Goal: Task Accomplishment & Management: Use online tool/utility

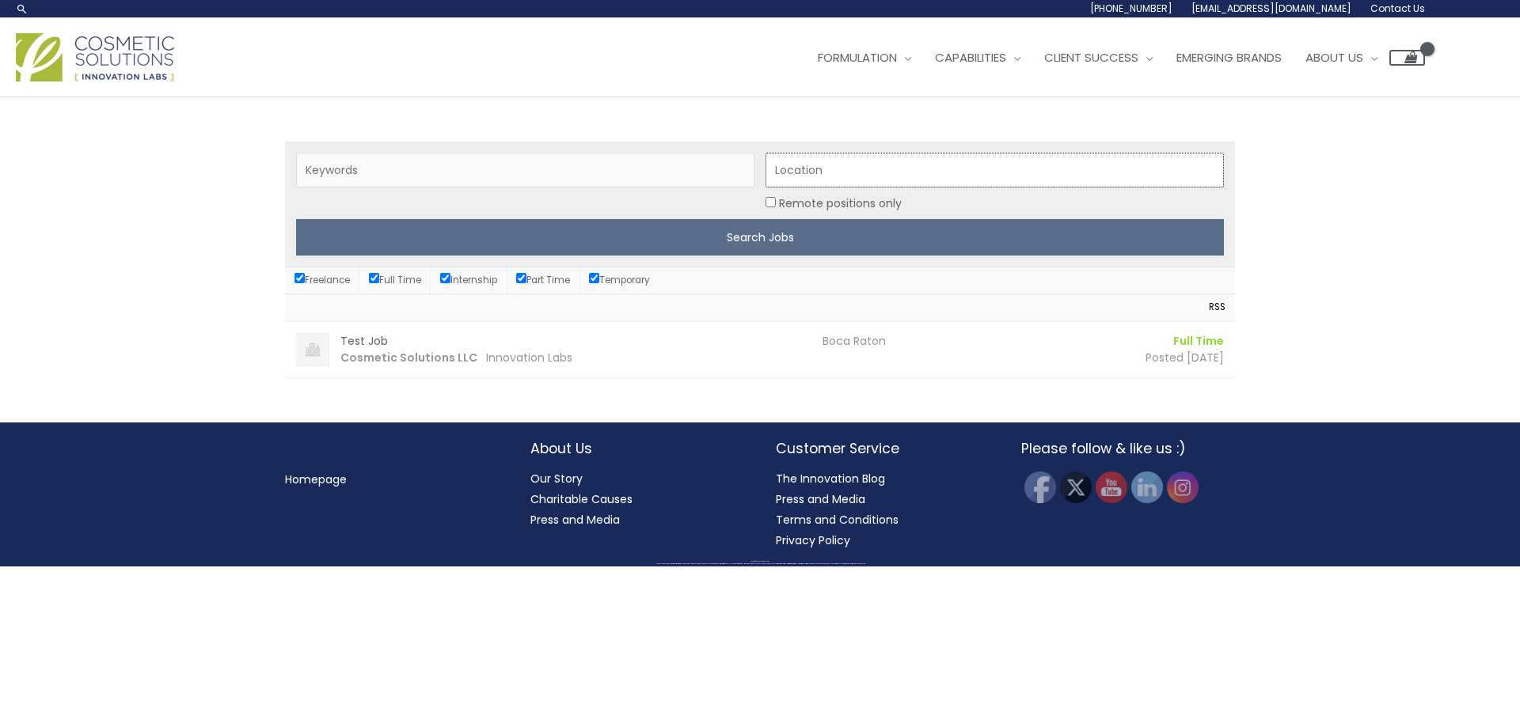
click at [881, 170] on input "Location" at bounding box center [994, 170] width 458 height 35
type input "boca raton"
click at [293, 279] on li "Freelance" at bounding box center [322, 281] width 74 height 26
click at [300, 279] on input "Freelance" at bounding box center [299, 278] width 10 height 10
checkbox input "false"
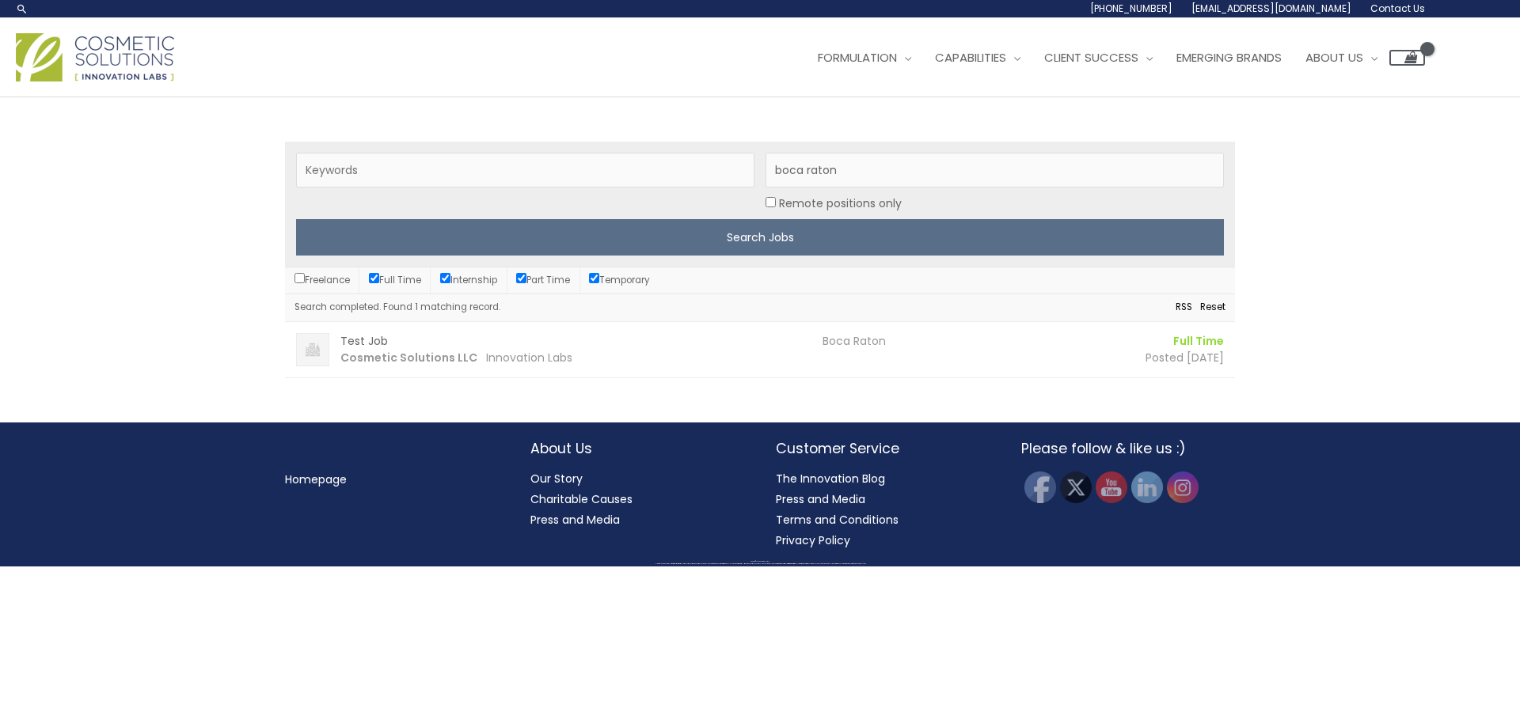
click at [447, 277] on input "Internship" at bounding box center [445, 278] width 10 height 10
checkbox input "false"
click at [524, 282] on input "Part Time" at bounding box center [521, 278] width 10 height 10
checkbox input "false"
click at [599, 277] on input "Temporary" at bounding box center [594, 278] width 10 height 10
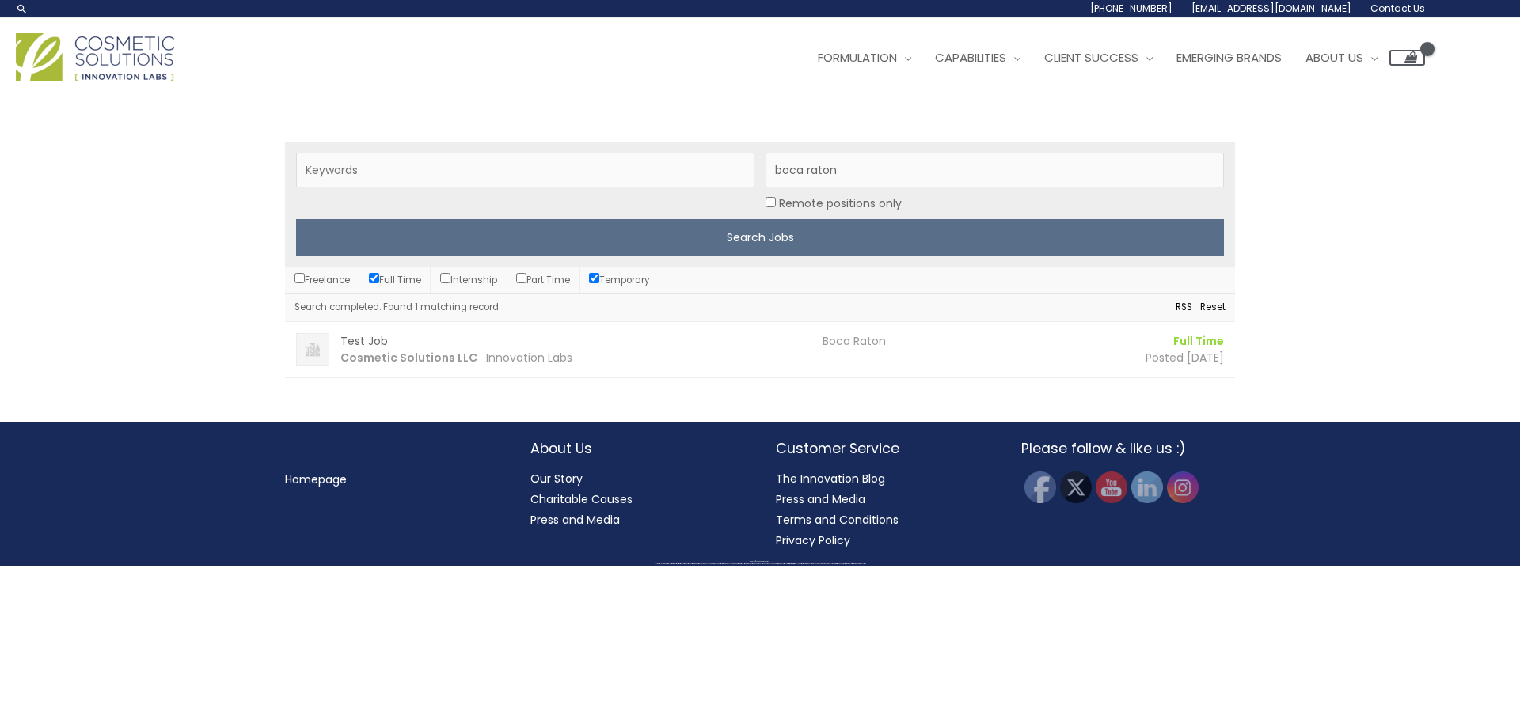
checkbox input "false"
click at [399, 160] on input "Keywords" at bounding box center [525, 170] width 458 height 35
type input "account executive"
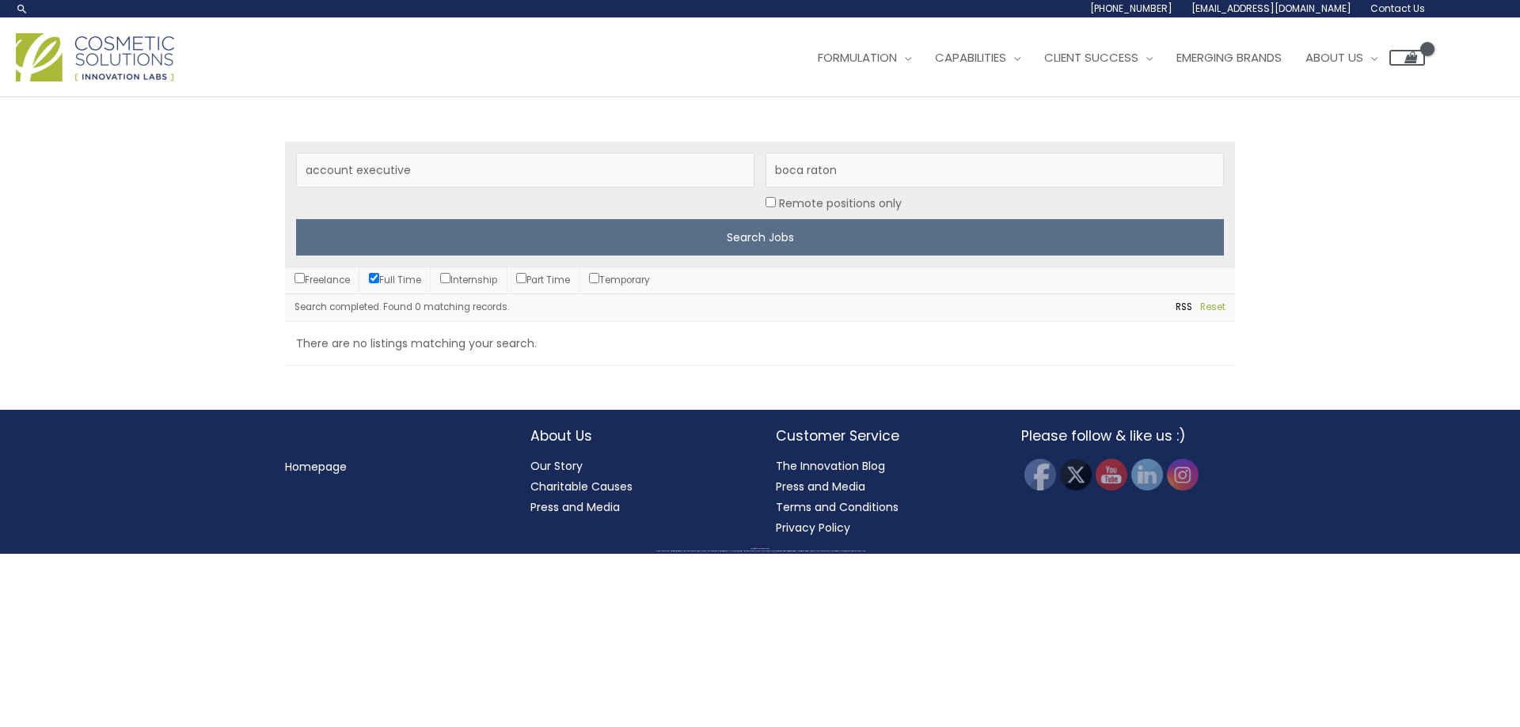
click at [1214, 310] on link "Reset" at bounding box center [1208, 307] width 33 height 17
checkbox input "true"
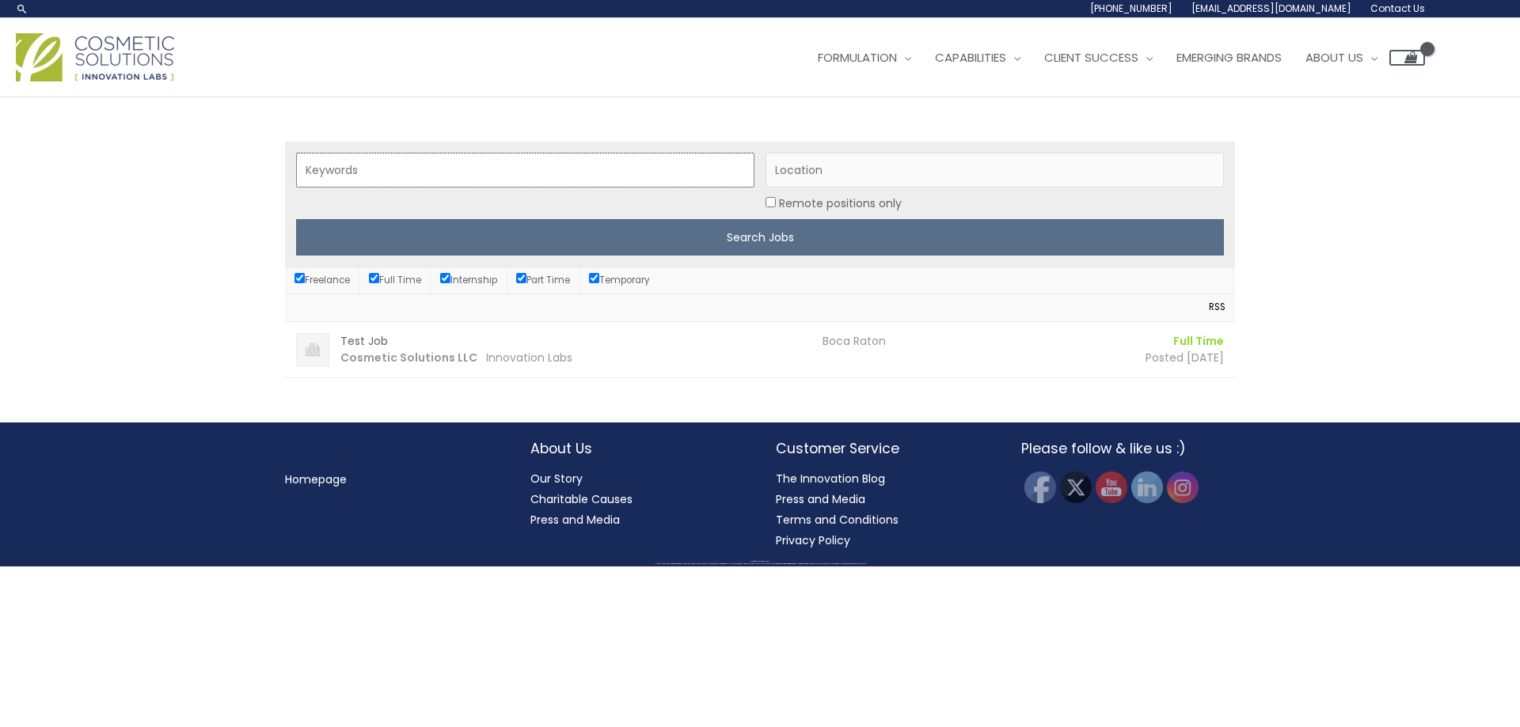
click at [580, 184] on input "Keywords" at bounding box center [525, 170] width 458 height 35
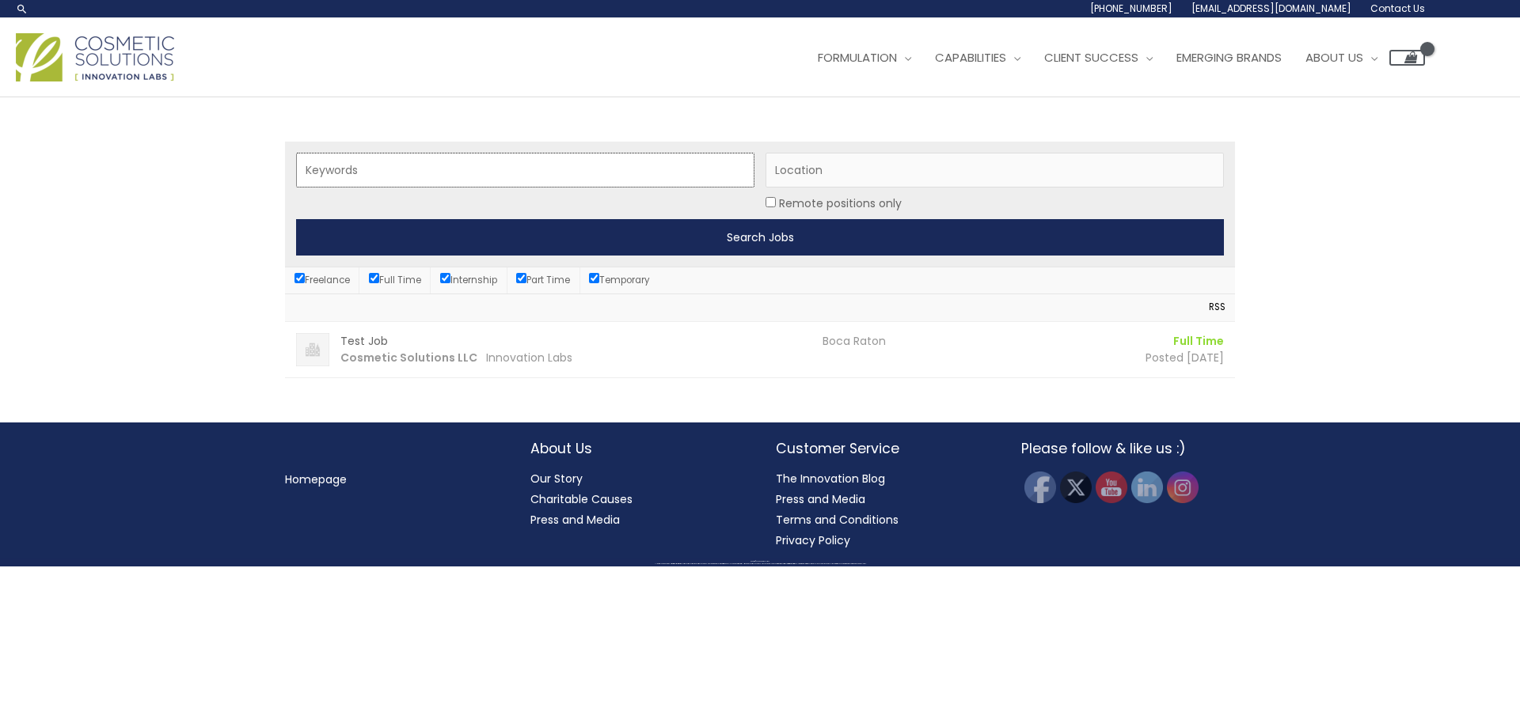
type input "account executive"
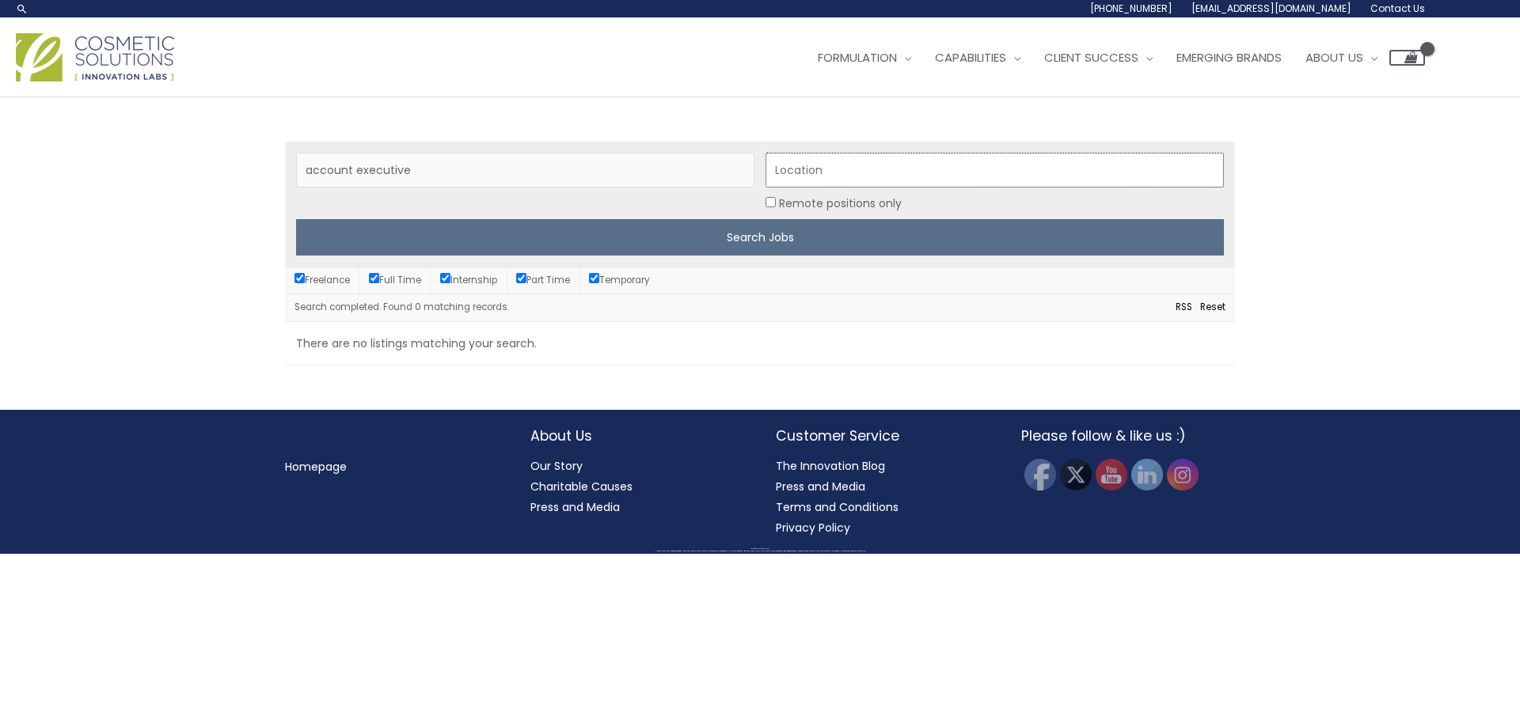
click at [856, 172] on input "Location" at bounding box center [994, 170] width 458 height 35
type input "boca raton"
click at [301, 273] on input "Freelance" at bounding box center [299, 278] width 10 height 10
checkbox input "false"
click at [450, 274] on input "Internship" at bounding box center [445, 278] width 10 height 10
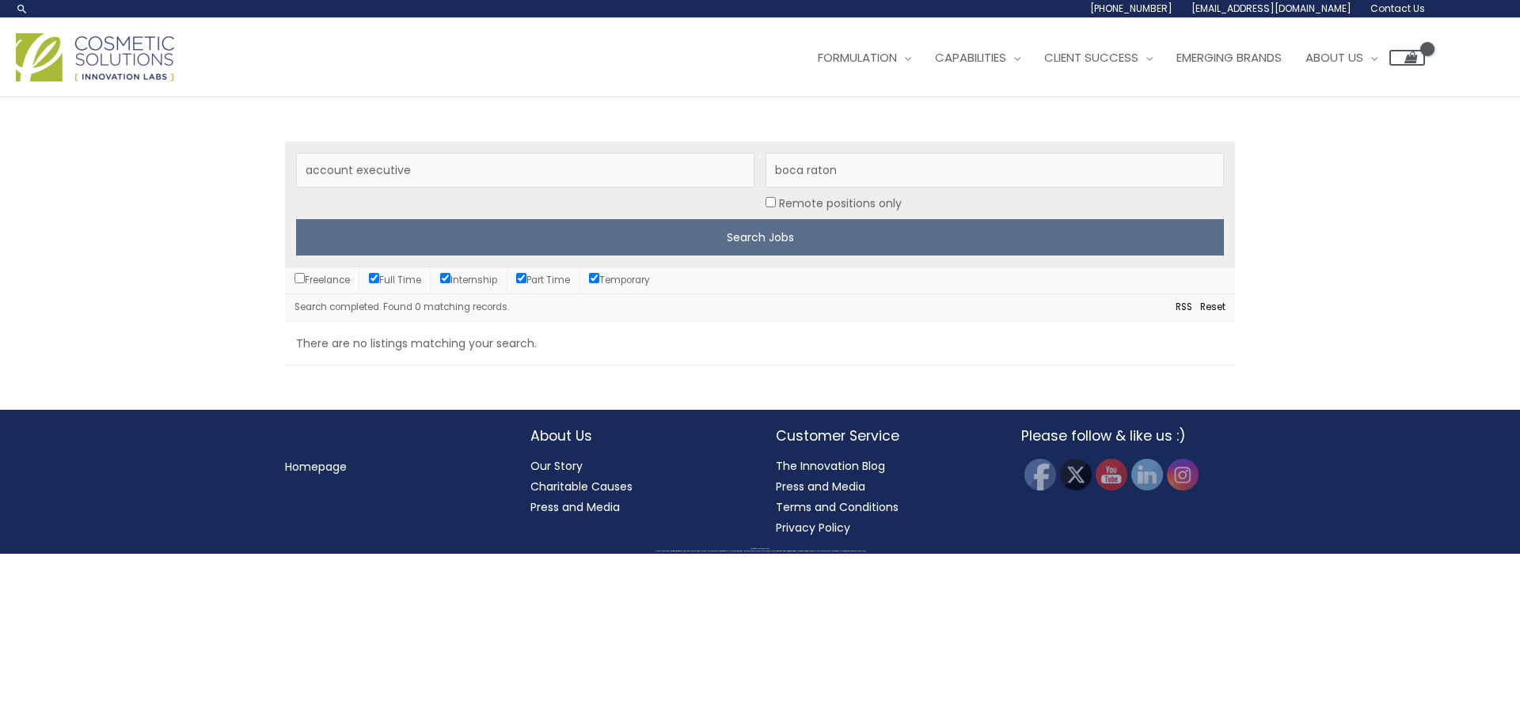
checkbox input "false"
click at [523, 279] on input "Part Time" at bounding box center [521, 278] width 10 height 10
checkbox input "false"
click at [592, 279] on li "Temporary" at bounding box center [619, 281] width 79 height 26
click at [599, 273] on input "Temporary" at bounding box center [594, 278] width 10 height 10
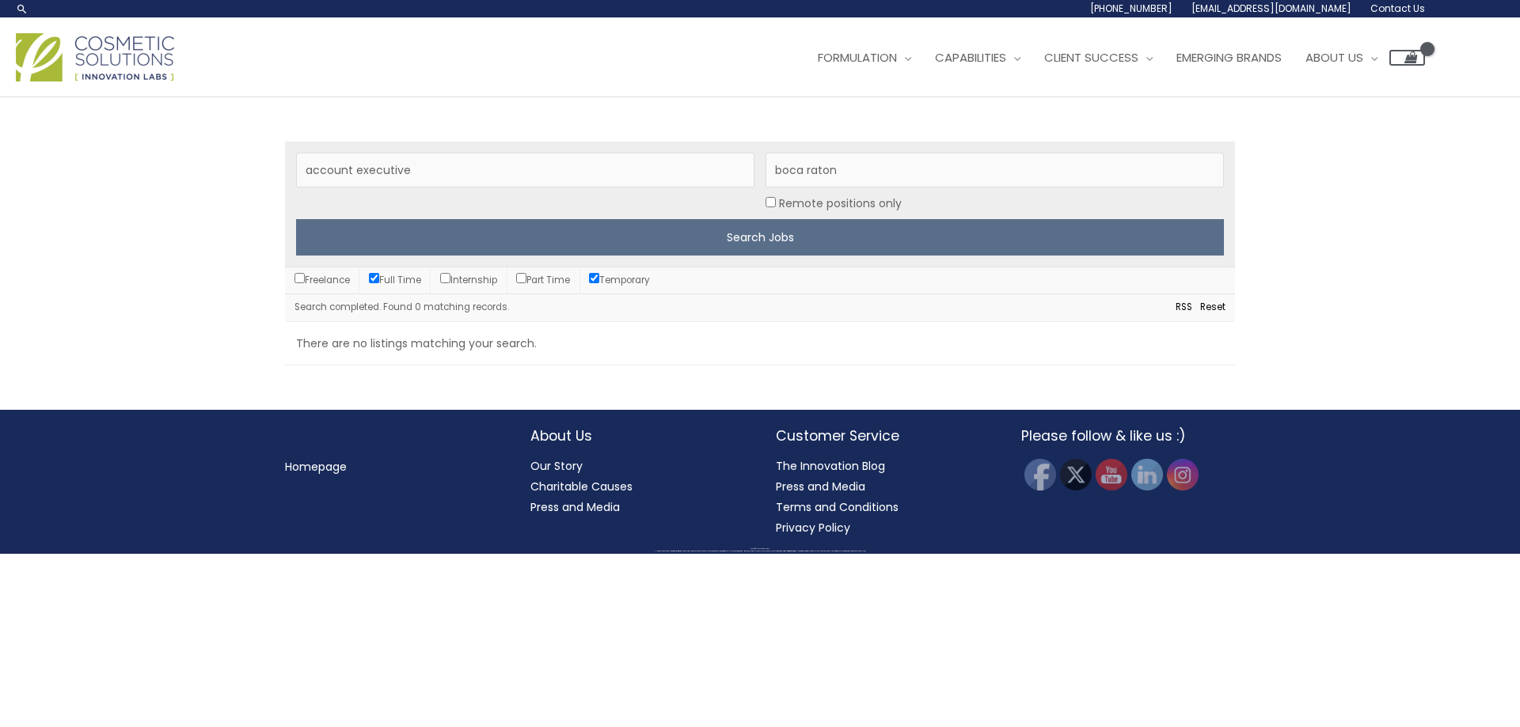
checkbox input "false"
